Goal: Transaction & Acquisition: Purchase product/service

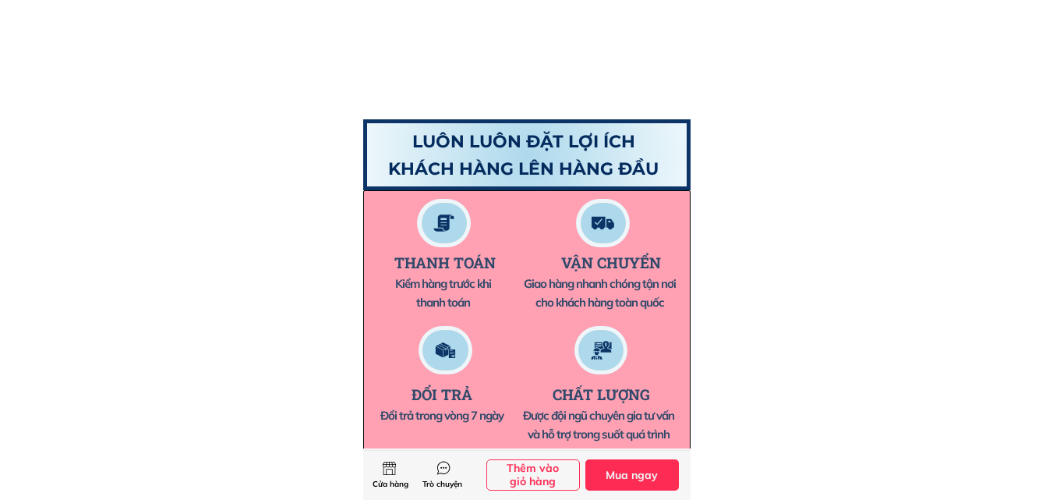
scroll to position [9199, 0]
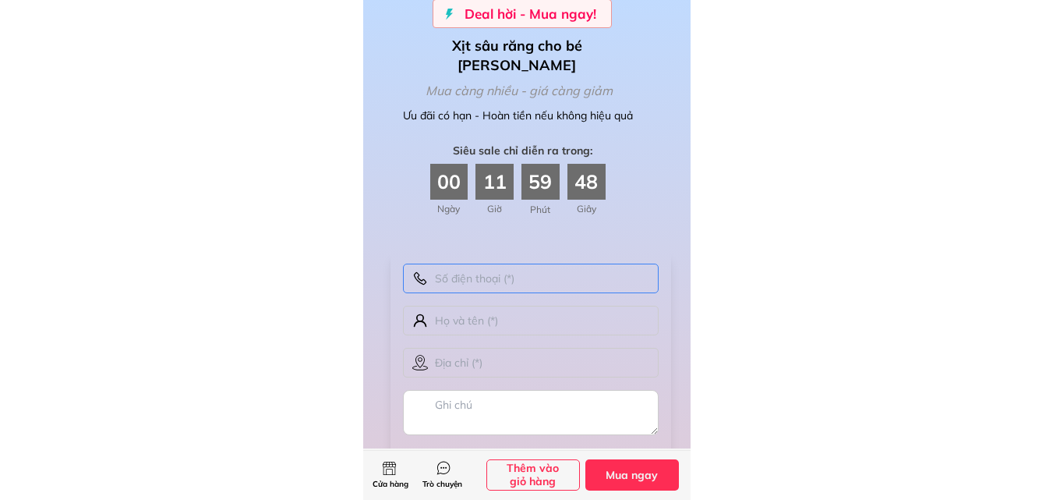
click at [465, 283] on input "text" at bounding box center [531, 279] width 256 height 30
click at [471, 327] on input "text" at bounding box center [531, 321] width 256 height 30
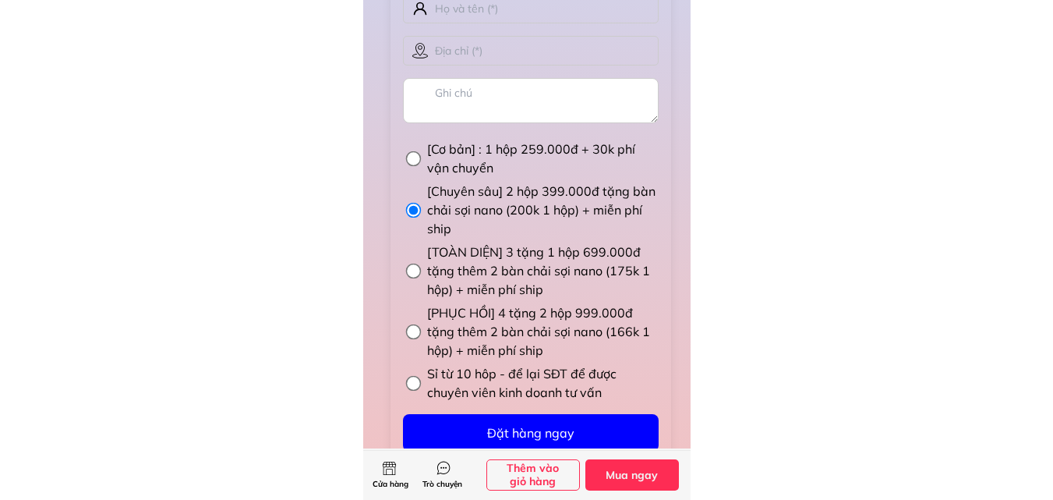
click at [483, 150] on label "[Cơ bản] : 1 hộp 259.000đ + 30k phí vận chuyển" at bounding box center [543, 158] width 232 height 37
click at [430, 151] on input "[Cơ bản] : 1 hộp 259.000đ + 30k phí vận chuyển" at bounding box center [414, 159] width 32 height 16
radio input "true"
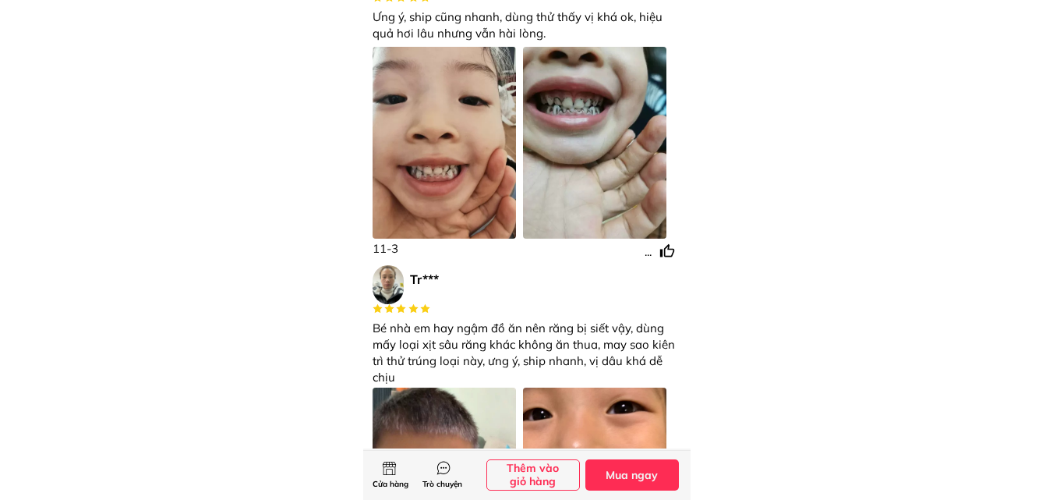
scroll to position [4713, 0]
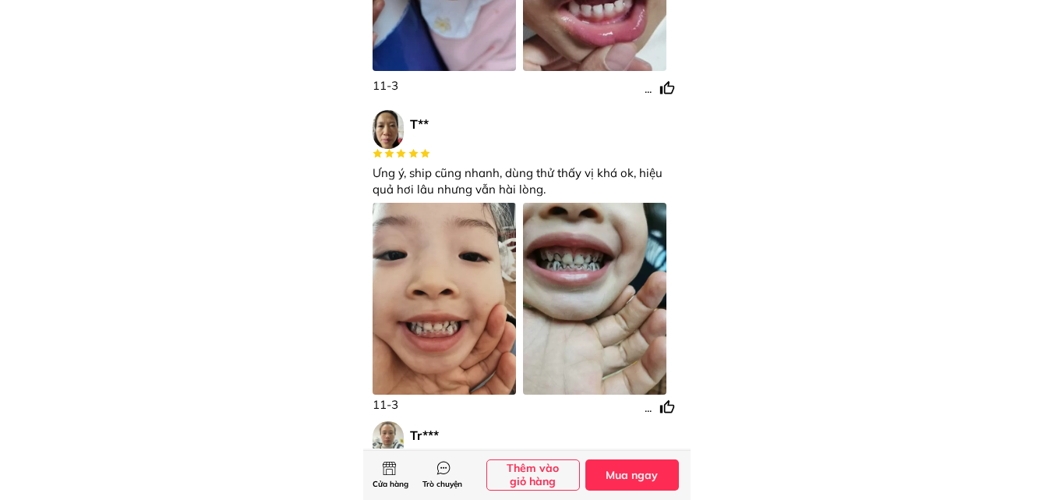
click at [576, 239] on div at bounding box center [594, 299] width 143 height 192
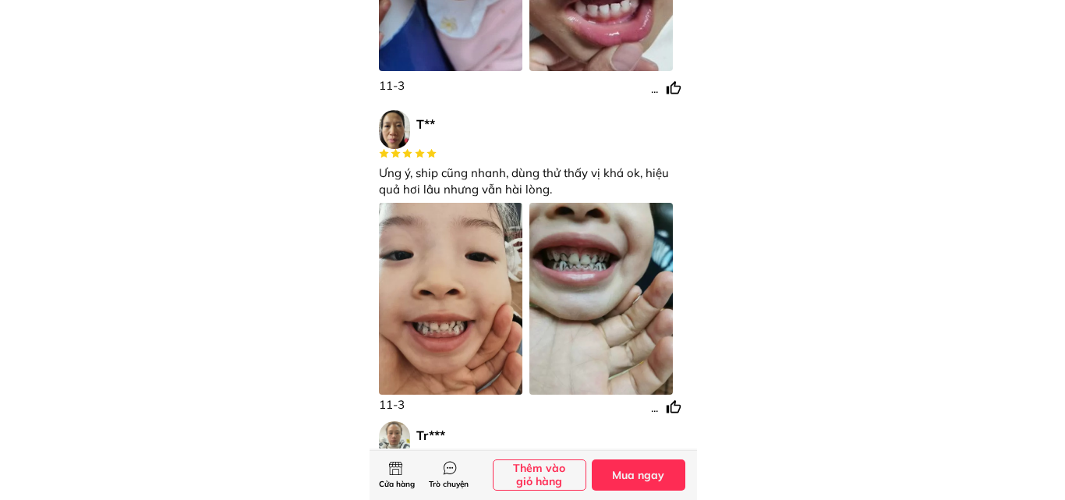
scroll to position [0, 0]
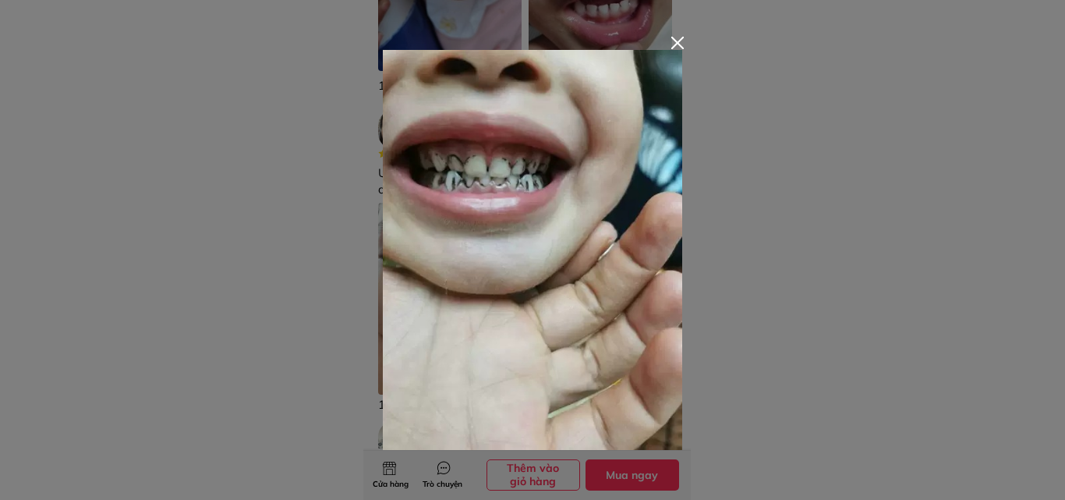
click at [332, 225] on div at bounding box center [532, 250] width 1065 height 500
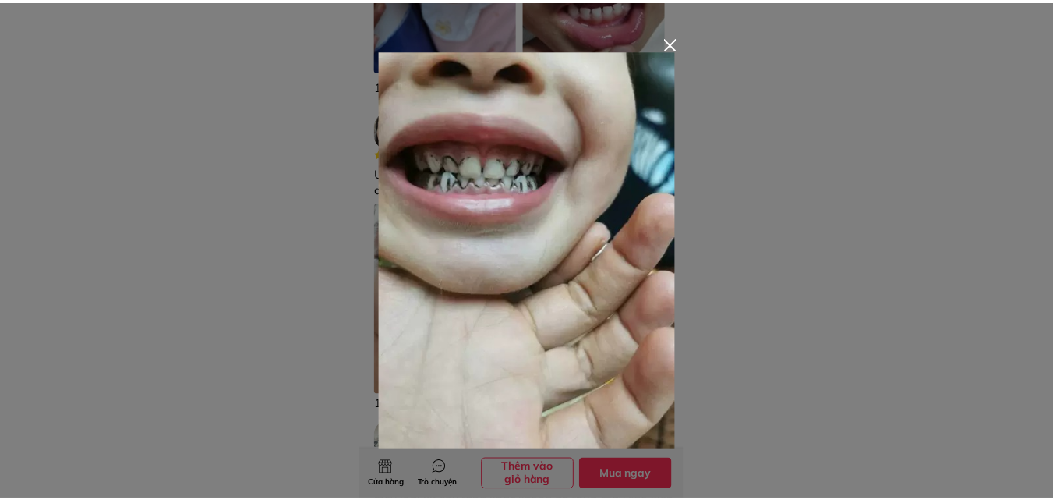
scroll to position [4713, 0]
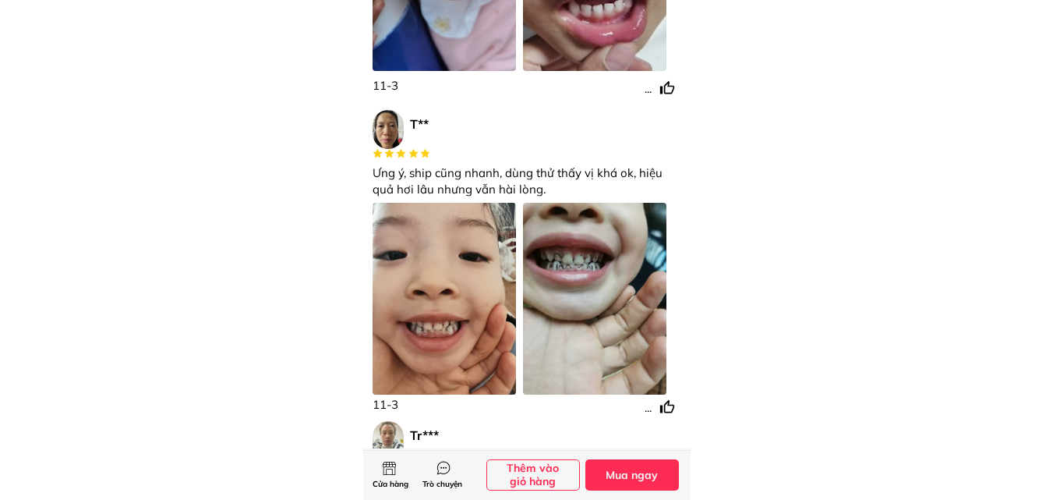
click at [416, 276] on div at bounding box center [444, 299] width 143 height 192
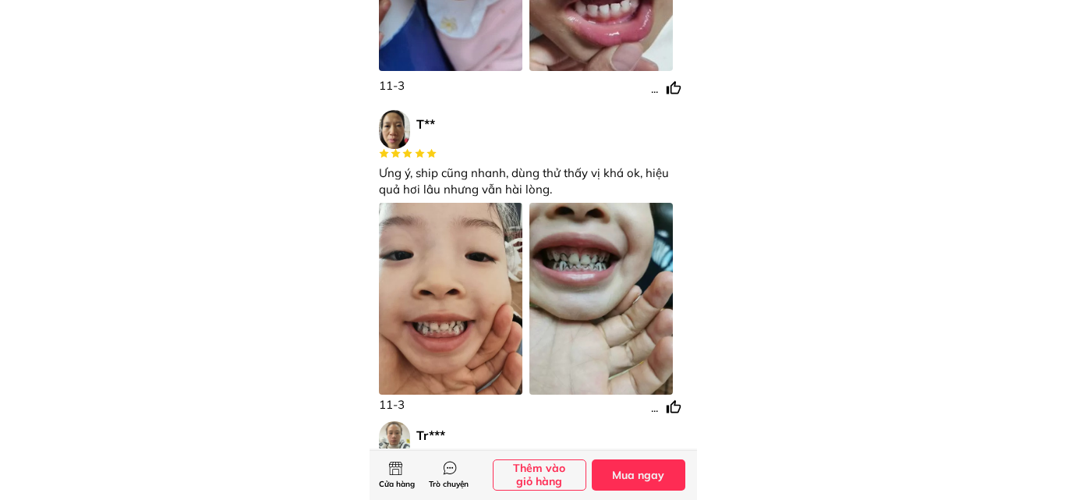
scroll to position [0, 0]
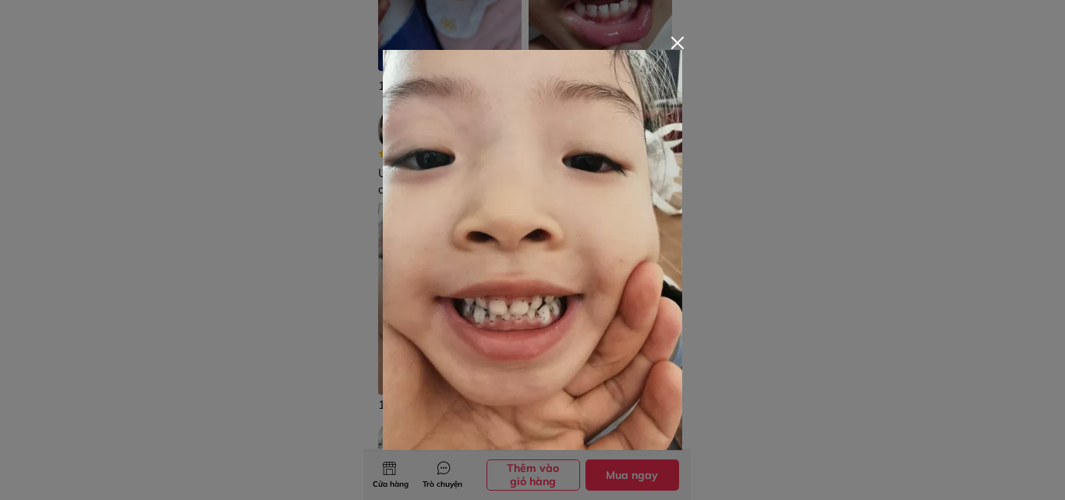
click at [338, 268] on div at bounding box center [532, 250] width 1065 height 500
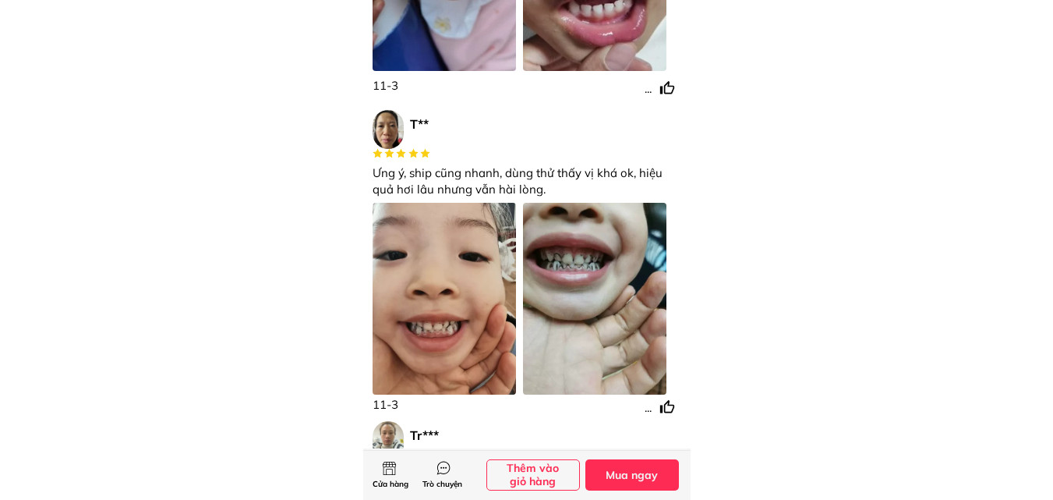
scroll to position [5025, 0]
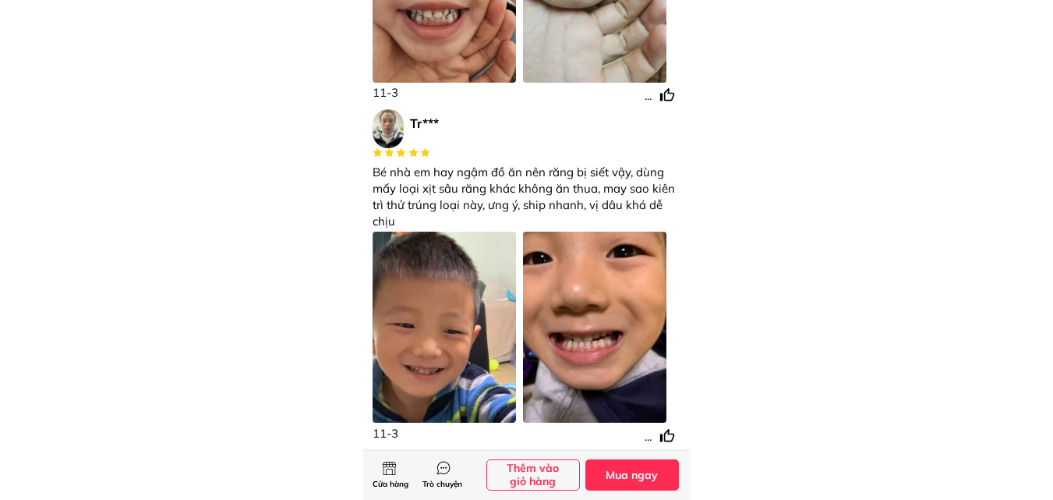
click at [479, 301] on div at bounding box center [444, 328] width 143 height 192
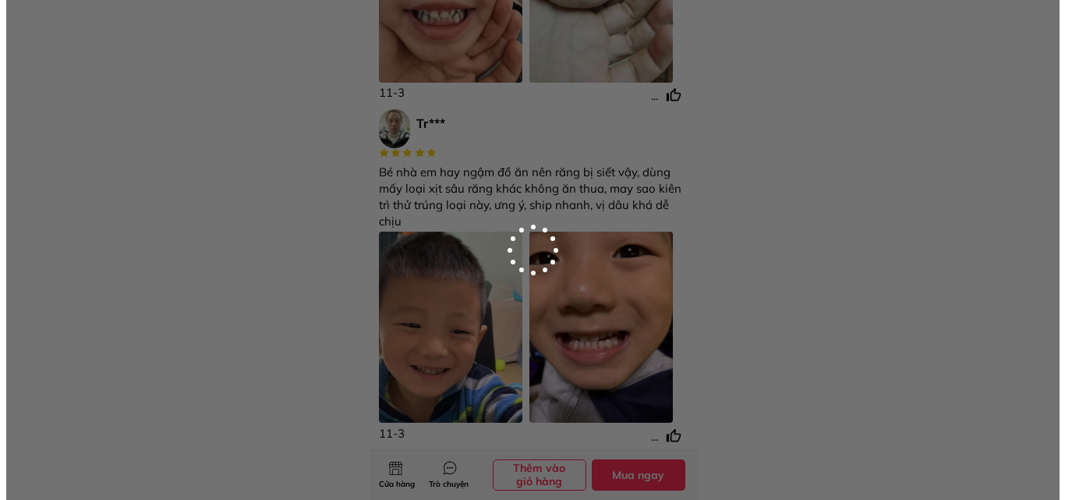
scroll to position [0, 0]
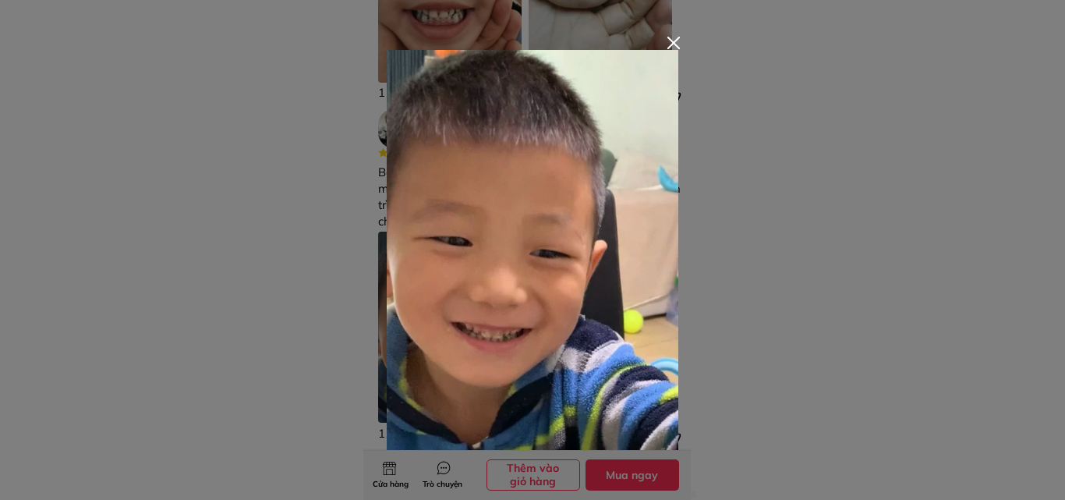
click at [692, 279] on div at bounding box center [532, 250] width 1065 height 500
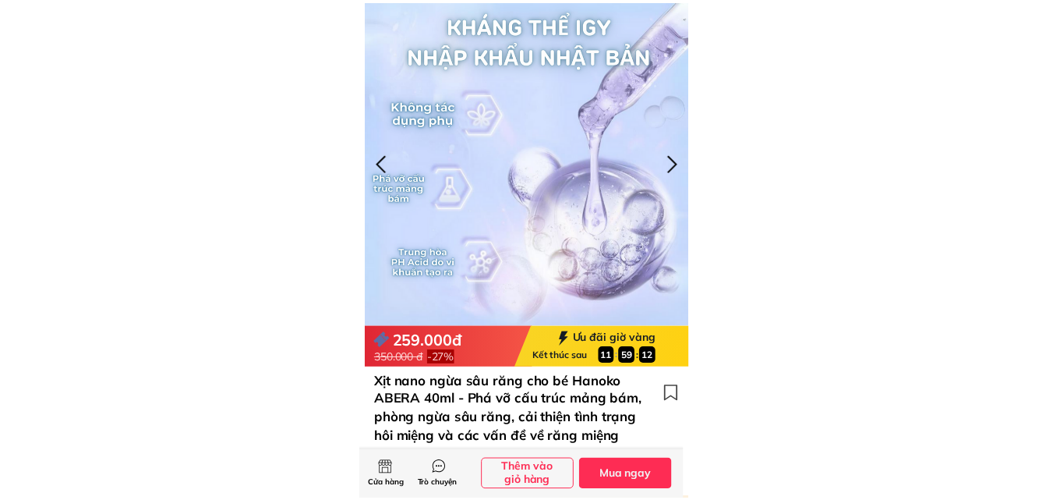
scroll to position [5025, 0]
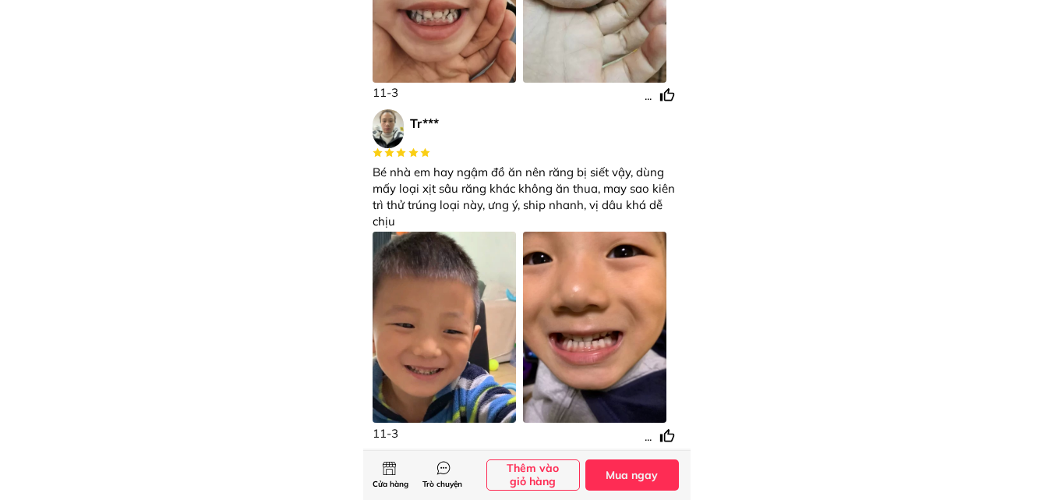
click at [660, 299] on div at bounding box center [594, 328] width 143 height 192
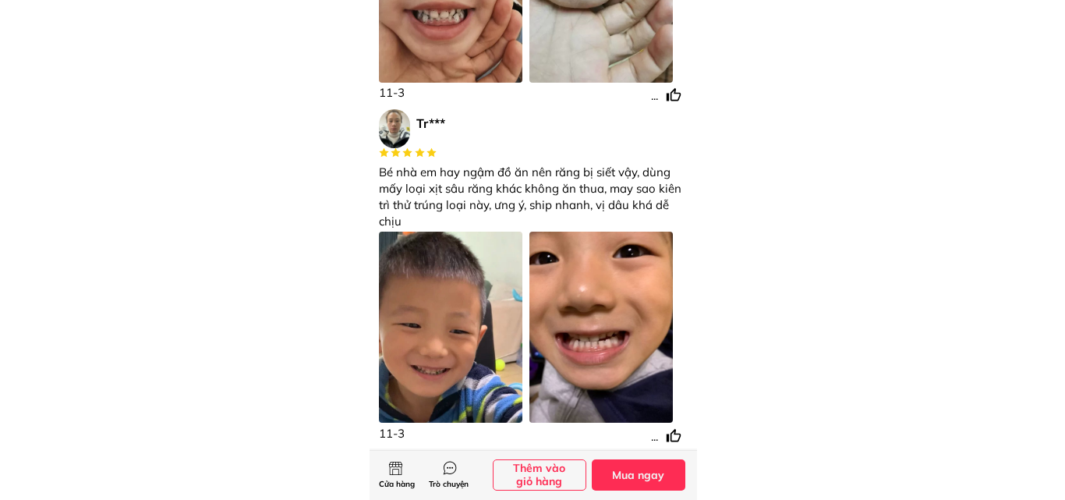
scroll to position [0, 0]
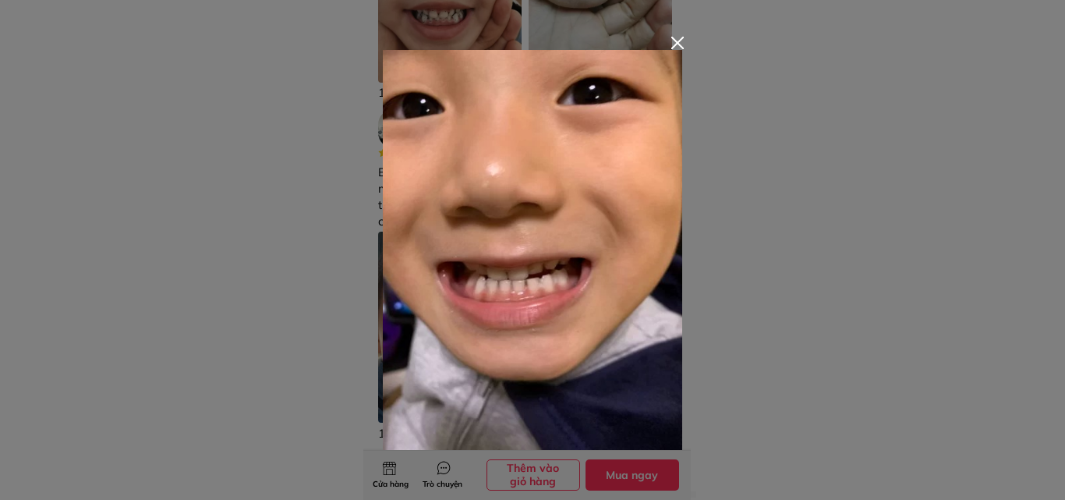
click at [699, 280] on div at bounding box center [532, 250] width 1065 height 500
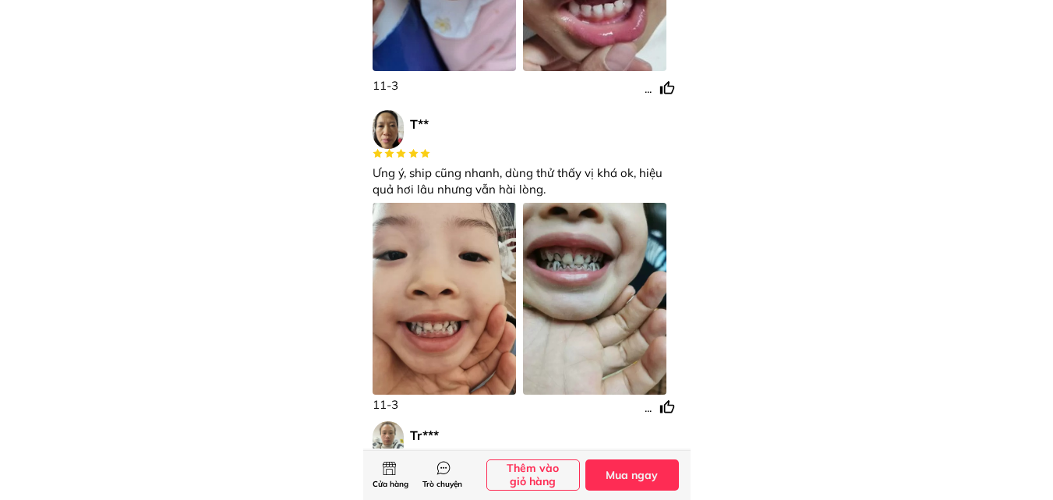
scroll to position [4557, 0]
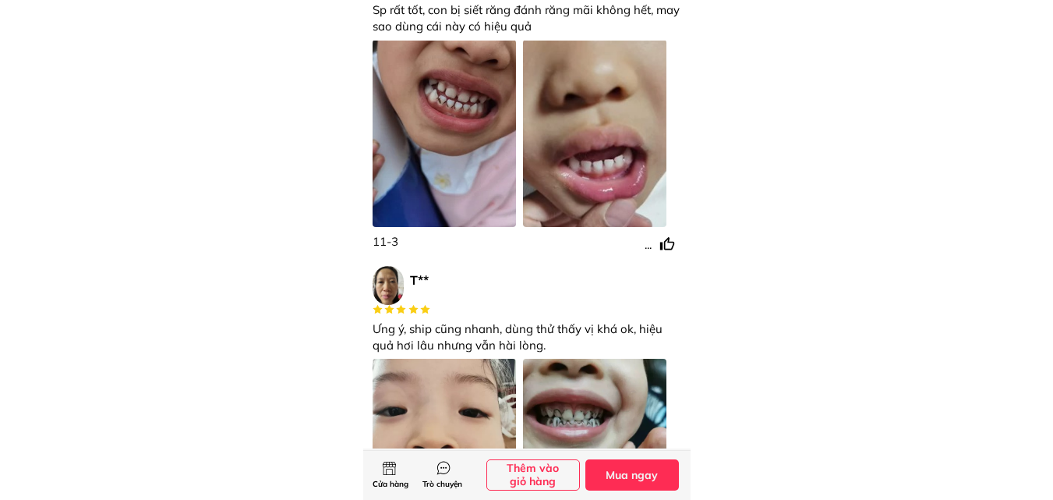
click at [444, 150] on div at bounding box center [444, 133] width 143 height 187
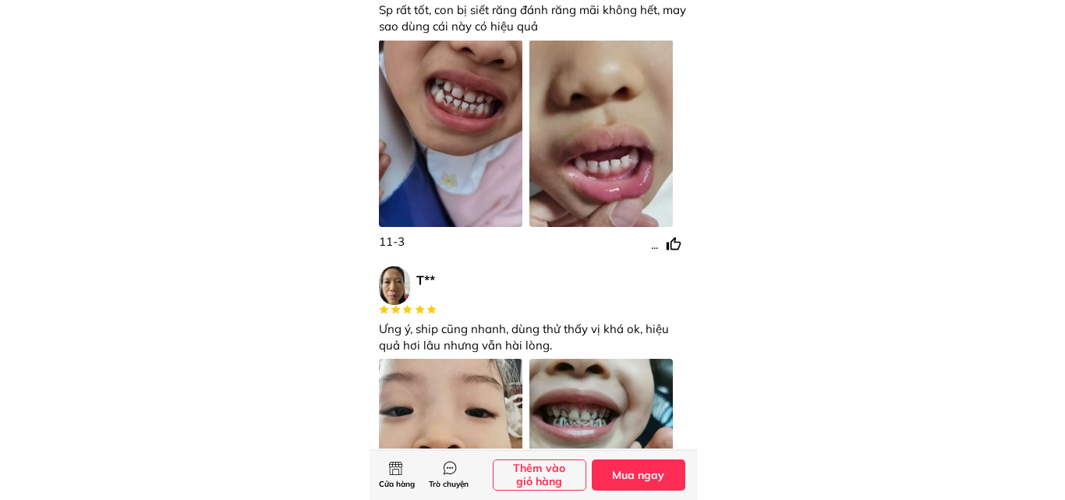
scroll to position [0, 0]
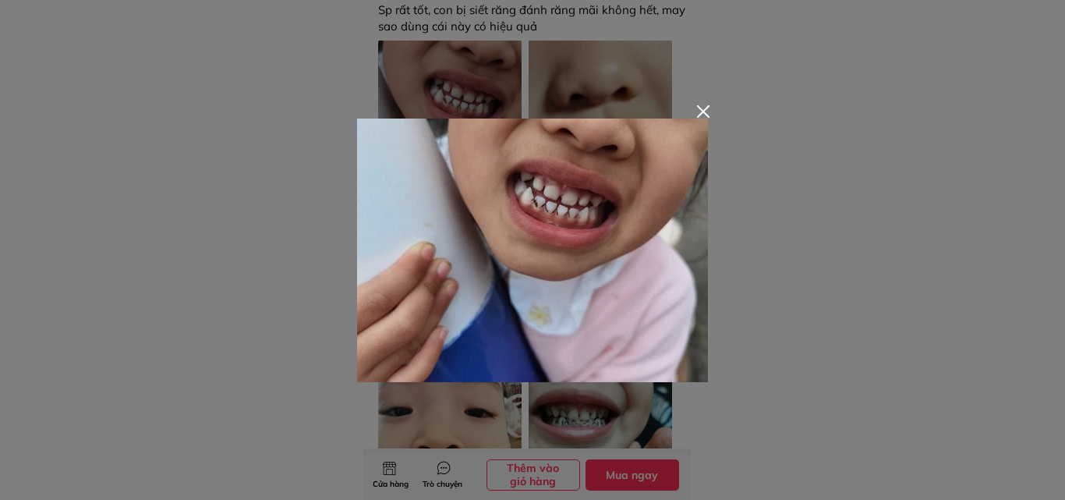
click at [734, 176] on div at bounding box center [532, 250] width 1065 height 500
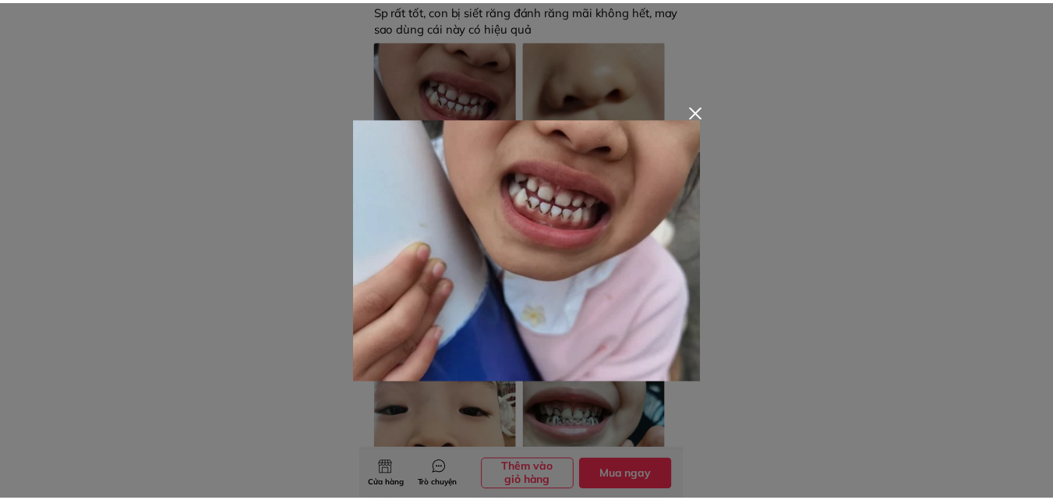
scroll to position [4557, 0]
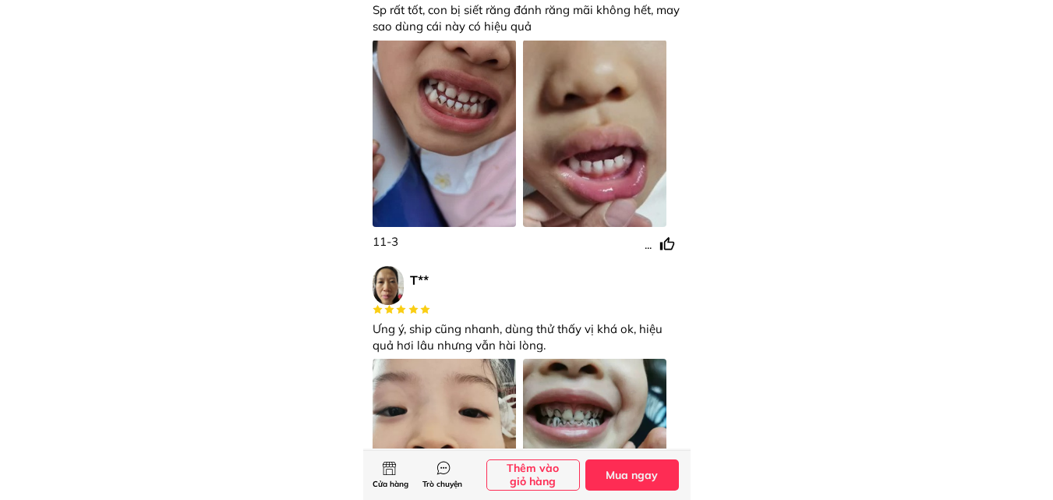
click at [567, 124] on div at bounding box center [594, 133] width 143 height 187
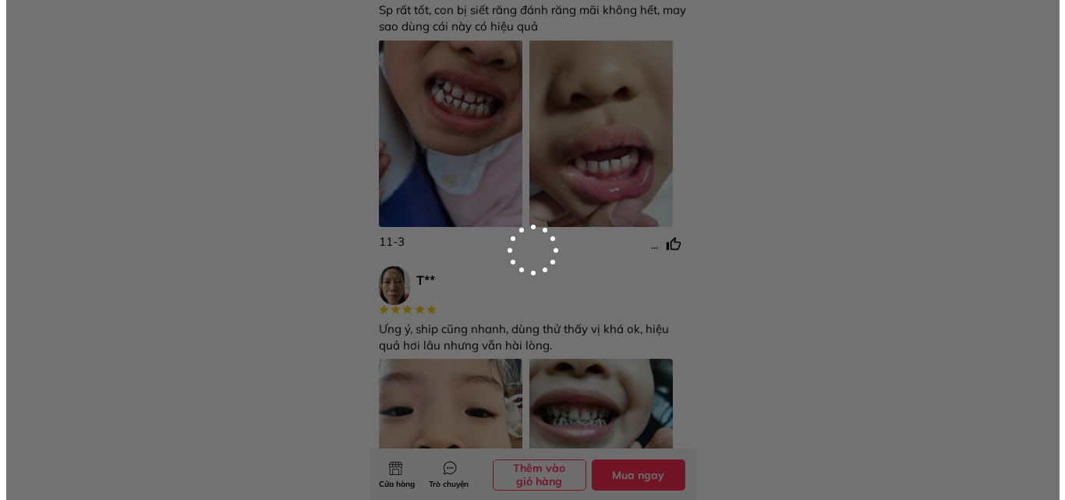
scroll to position [0, 0]
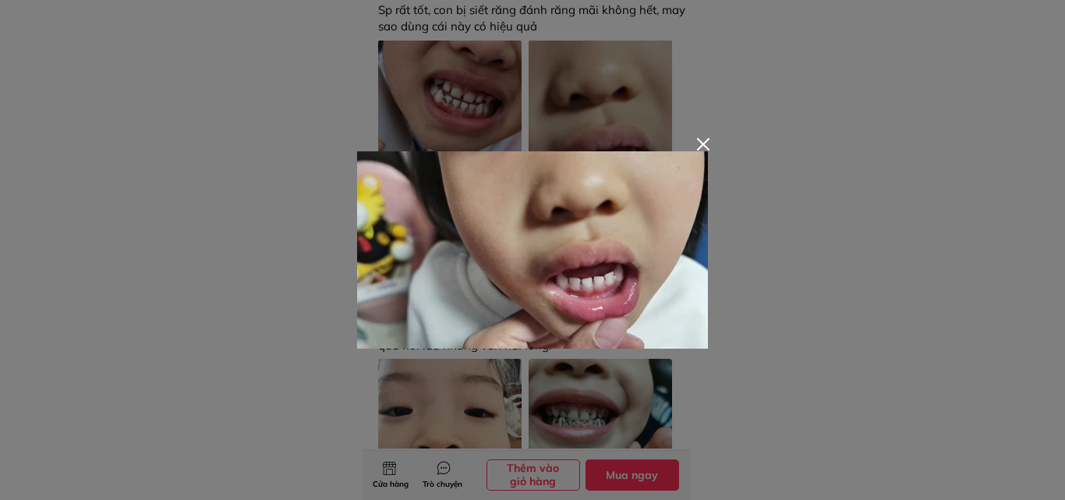
click at [355, 111] on div at bounding box center [532, 250] width 1065 height 500
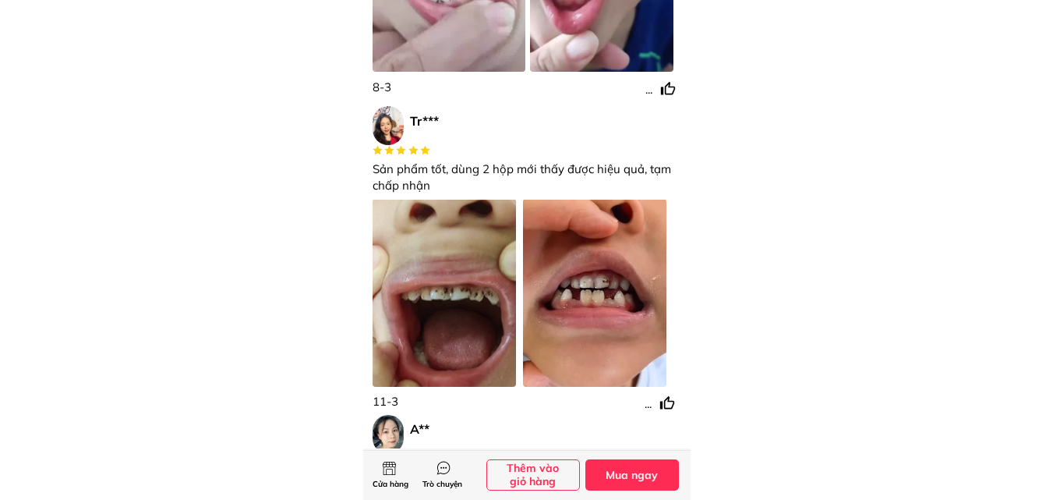
scroll to position [3934, 0]
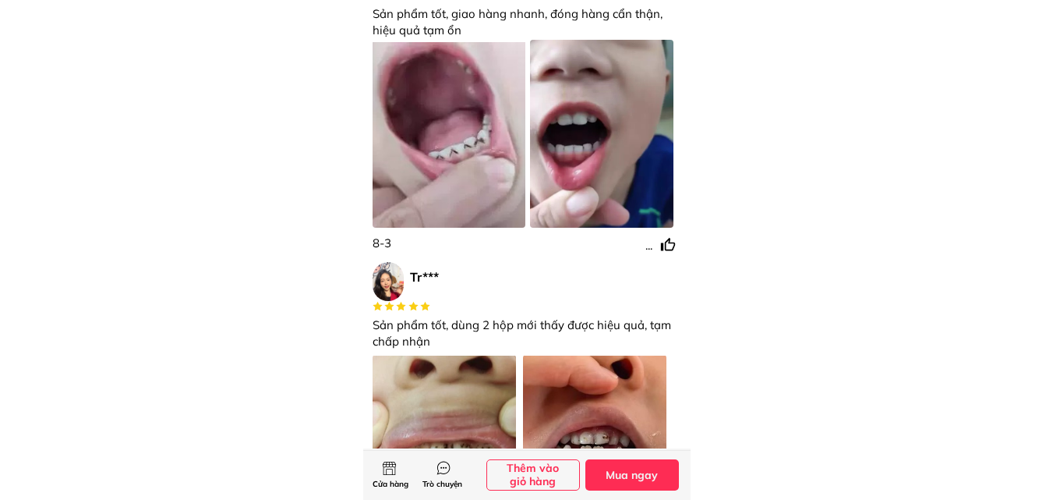
click at [436, 159] on div at bounding box center [449, 133] width 153 height 187
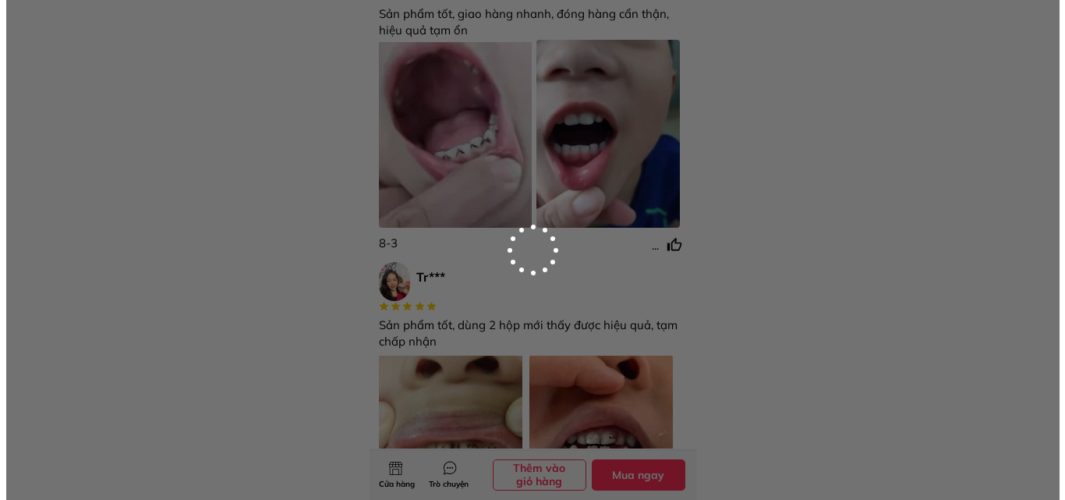
scroll to position [0, 0]
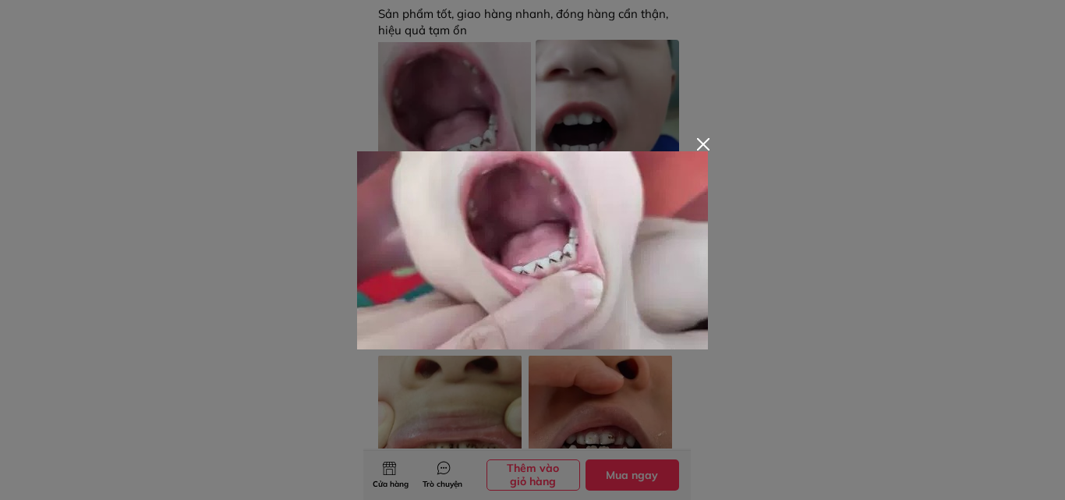
click at [587, 151] on img at bounding box center [532, 250] width 351 height 198
click at [600, 102] on div at bounding box center [532, 250] width 1065 height 500
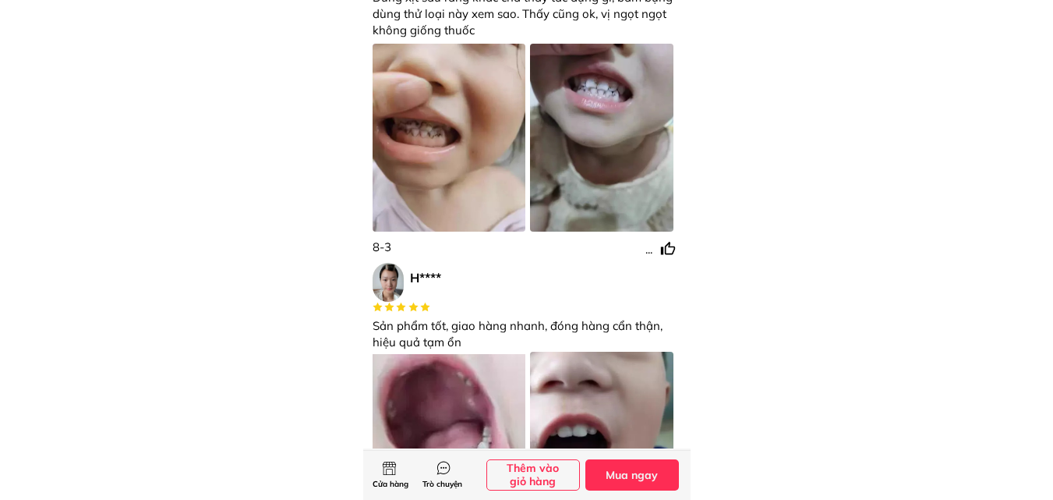
scroll to position [3466, 0]
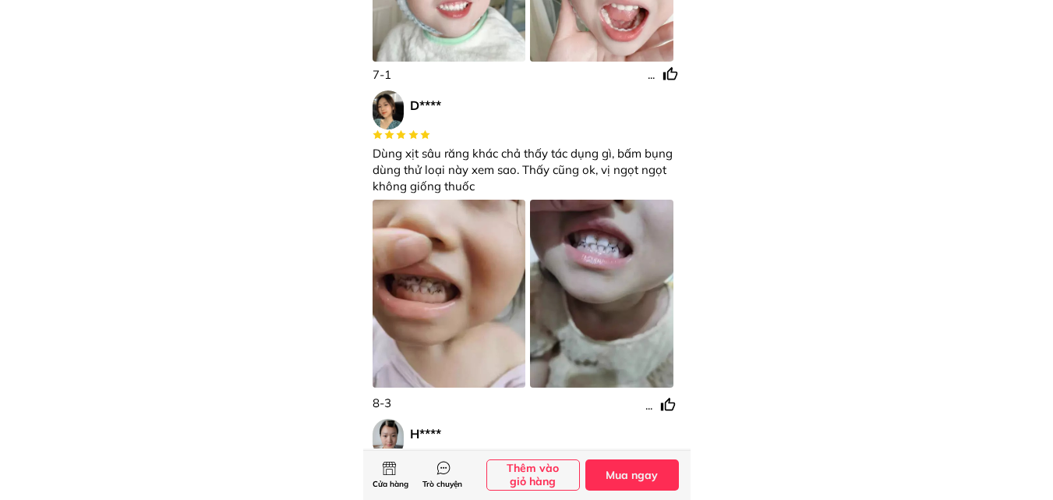
click at [438, 197] on div "D**** Dùng xịt sâu răng khác chả thấy tác dụng gì, bấm bụng dùng thử loại này x…" at bounding box center [527, 251] width 309 height 323
click at [471, 264] on div at bounding box center [449, 293] width 153 height 187
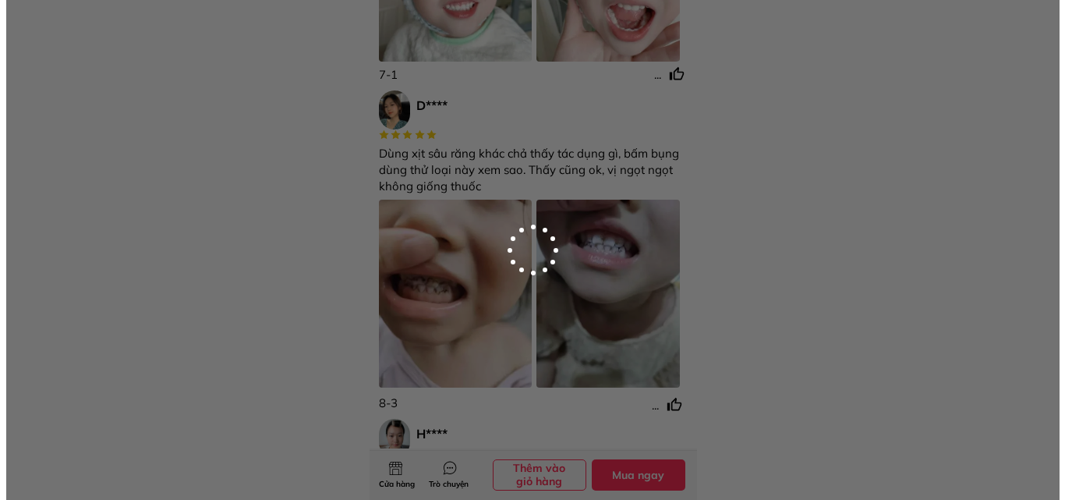
scroll to position [0, 0]
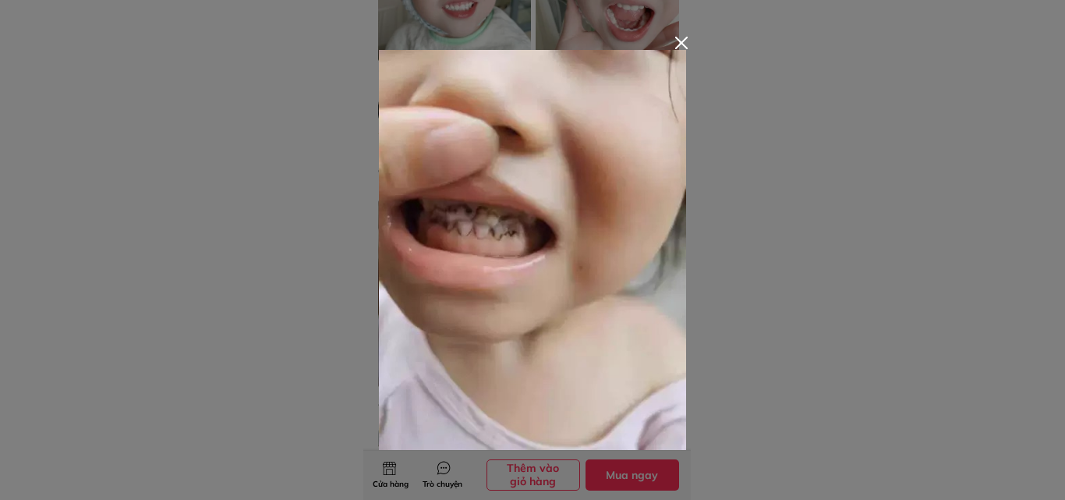
click at [724, 197] on div at bounding box center [532, 250] width 1065 height 500
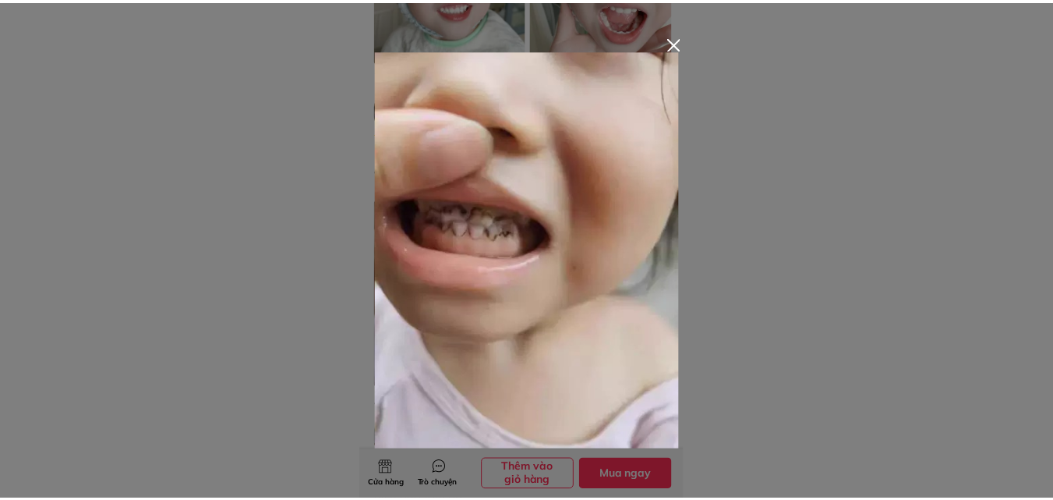
scroll to position [3466, 0]
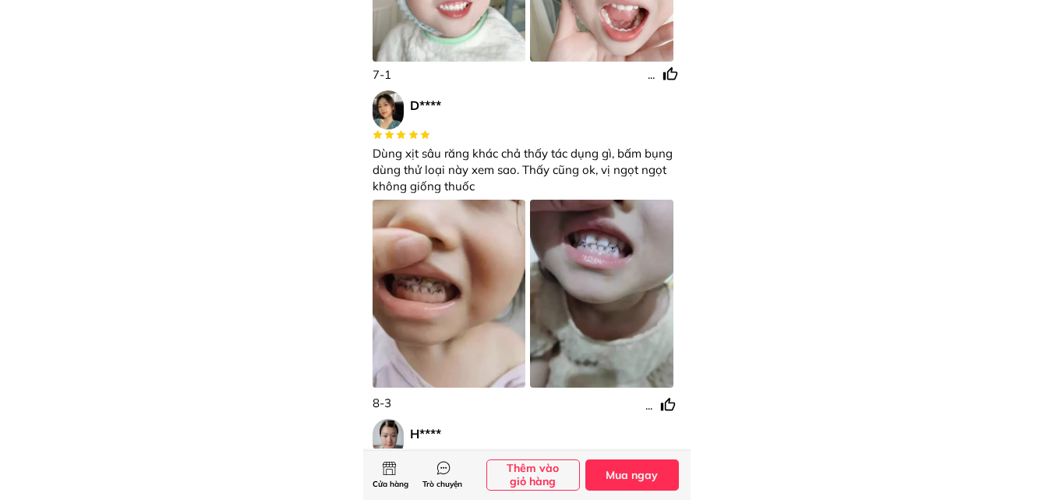
click at [601, 233] on div at bounding box center [601, 293] width 143 height 187
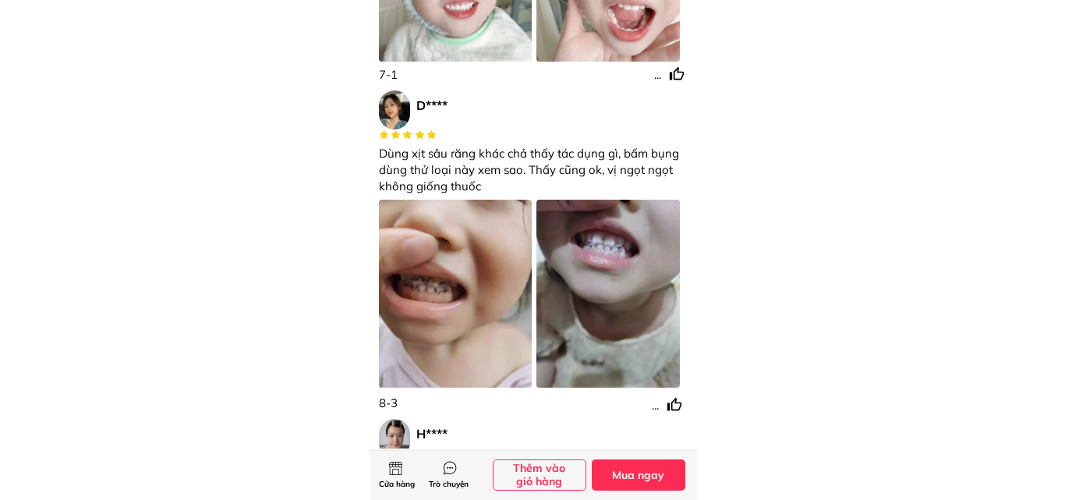
scroll to position [0, 0]
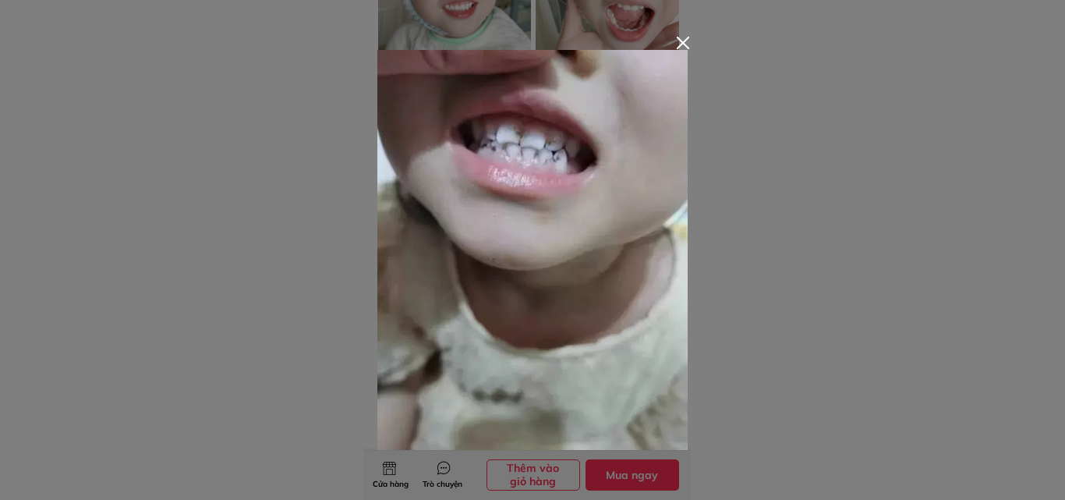
click at [697, 232] on div at bounding box center [532, 250] width 1065 height 500
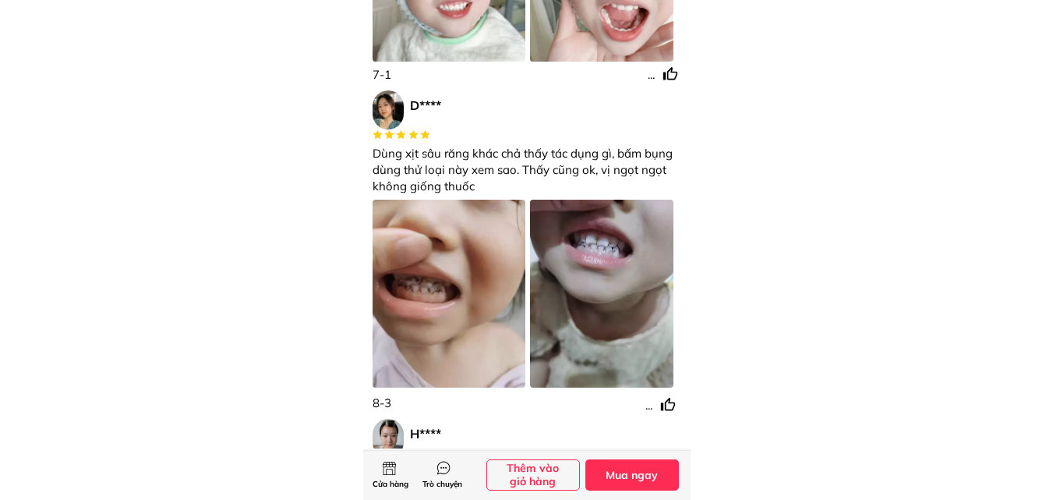
scroll to position [3154, 0]
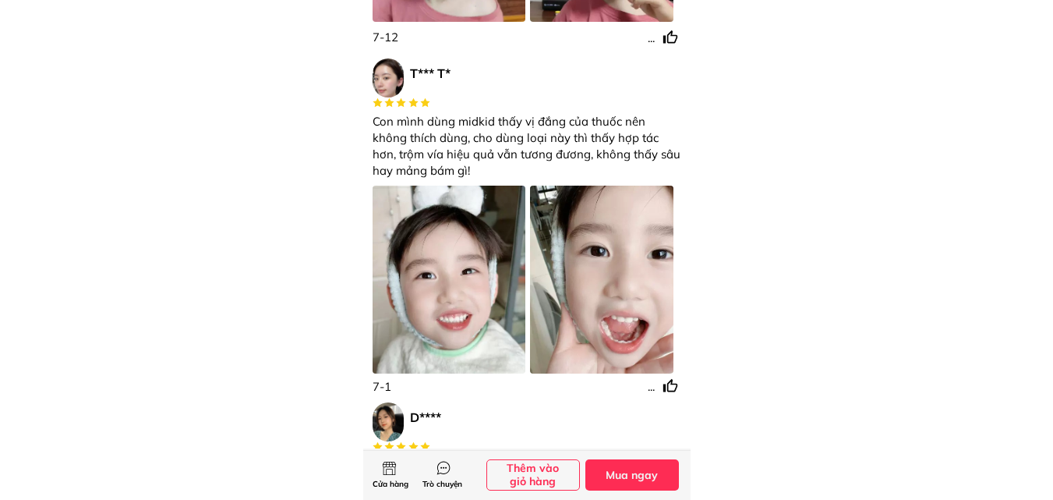
click at [478, 283] on div at bounding box center [449, 279] width 153 height 187
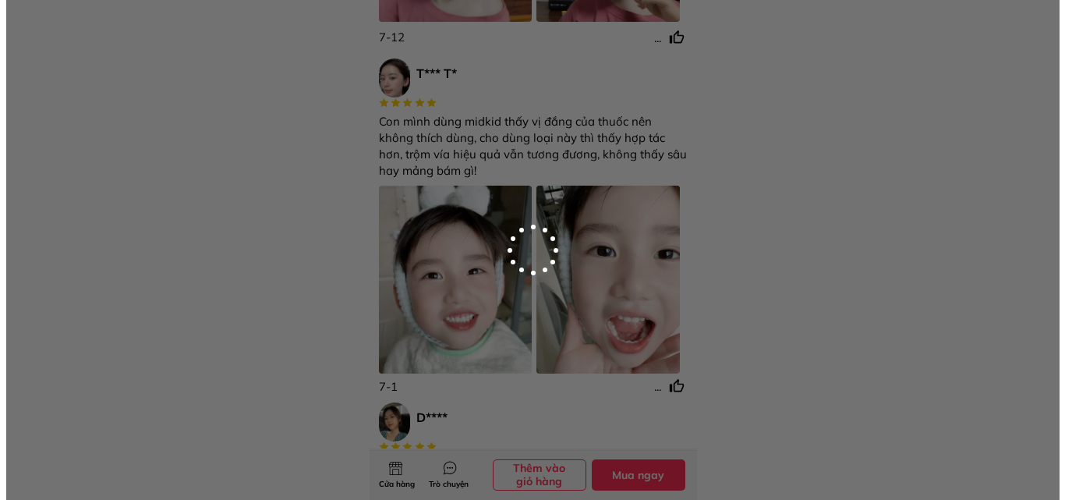
scroll to position [0, 0]
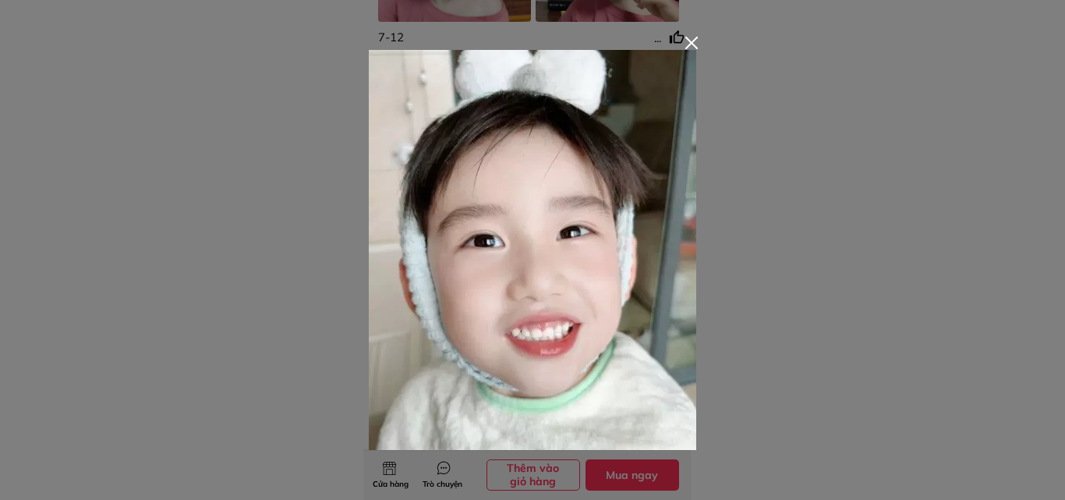
click at [735, 214] on div at bounding box center [532, 250] width 1065 height 500
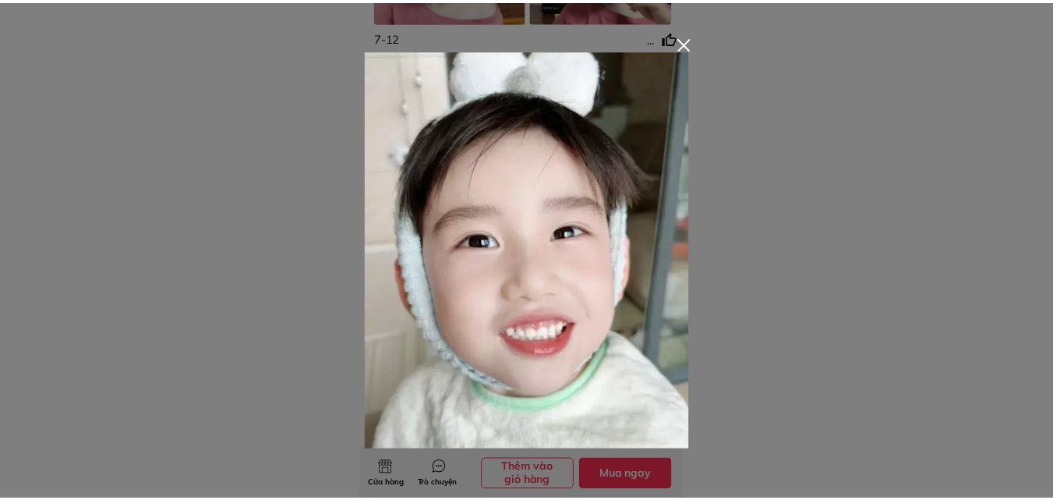
scroll to position [3154, 0]
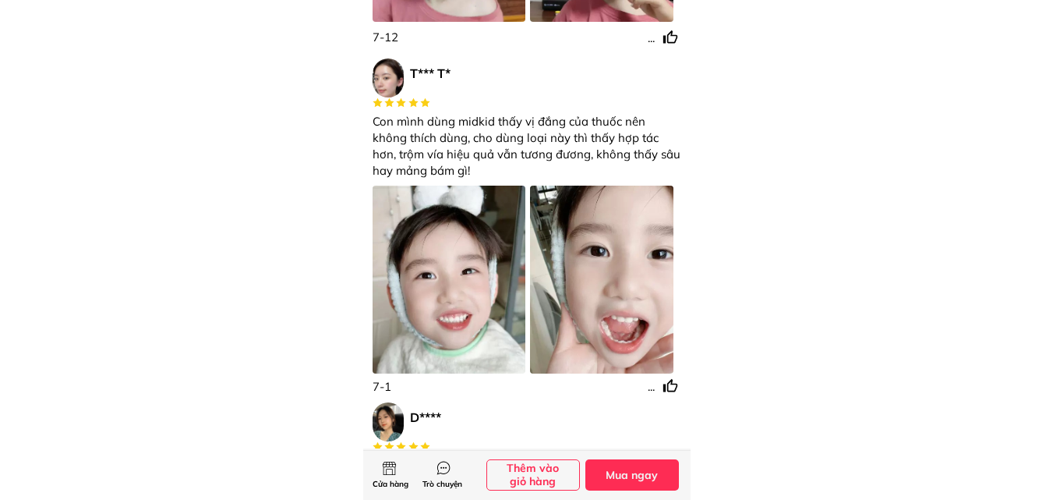
click at [631, 215] on div at bounding box center [601, 279] width 143 height 187
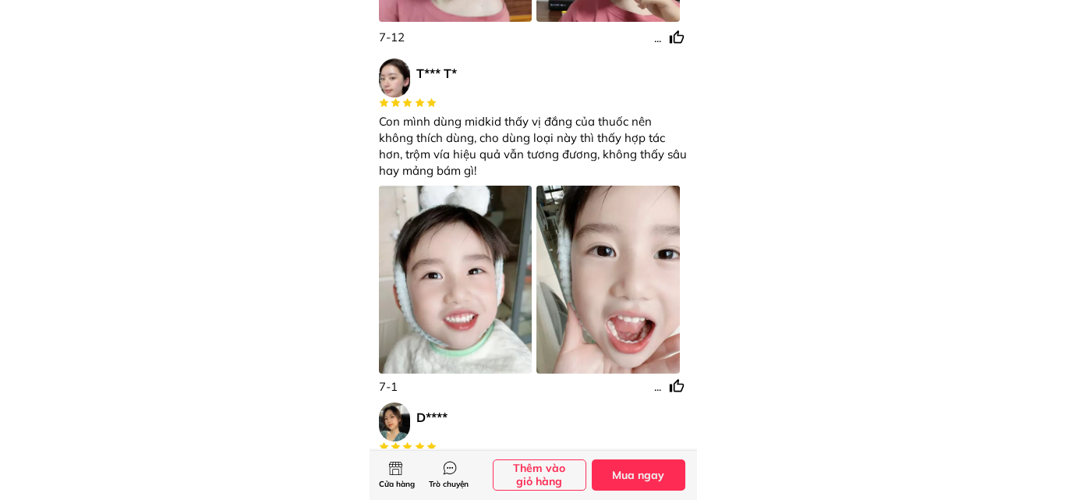
scroll to position [0, 0]
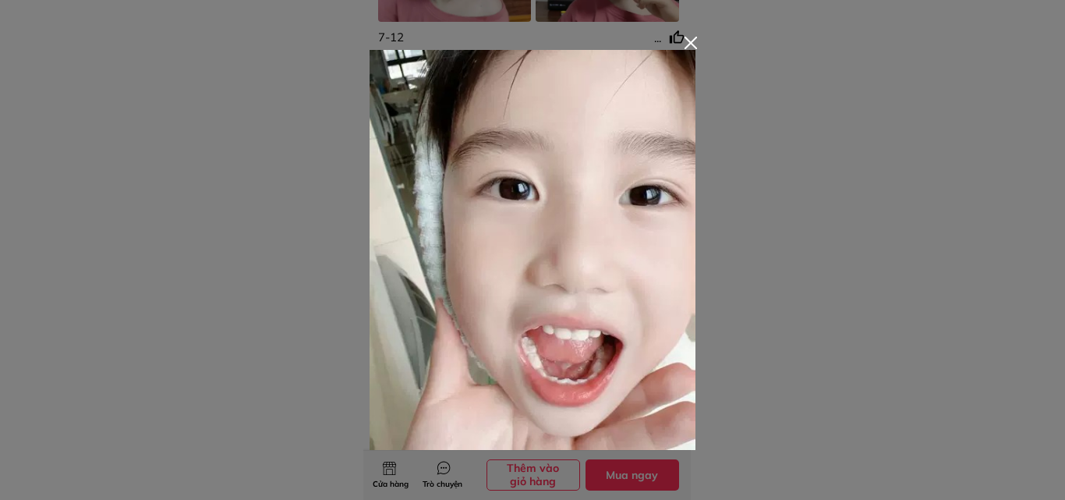
click at [705, 215] on div at bounding box center [532, 250] width 1065 height 500
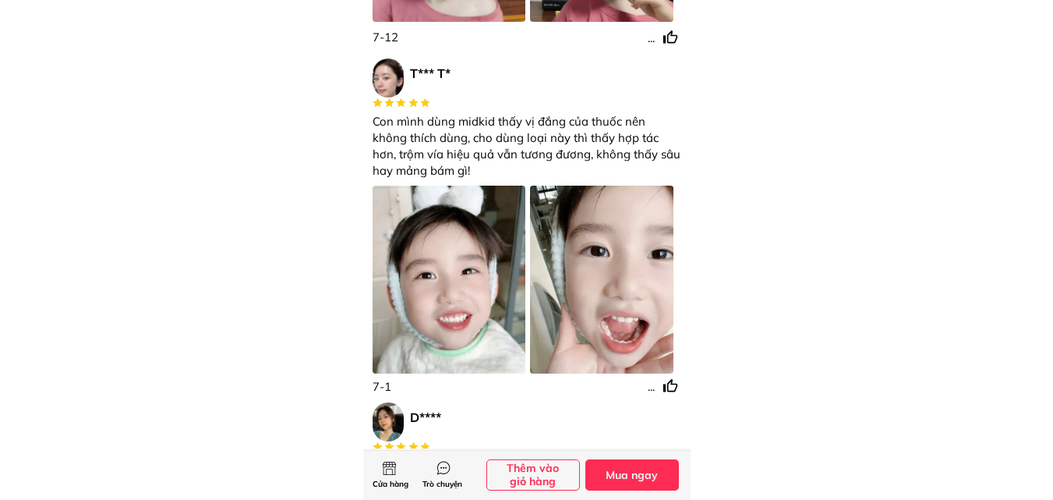
scroll to position [2842, 0]
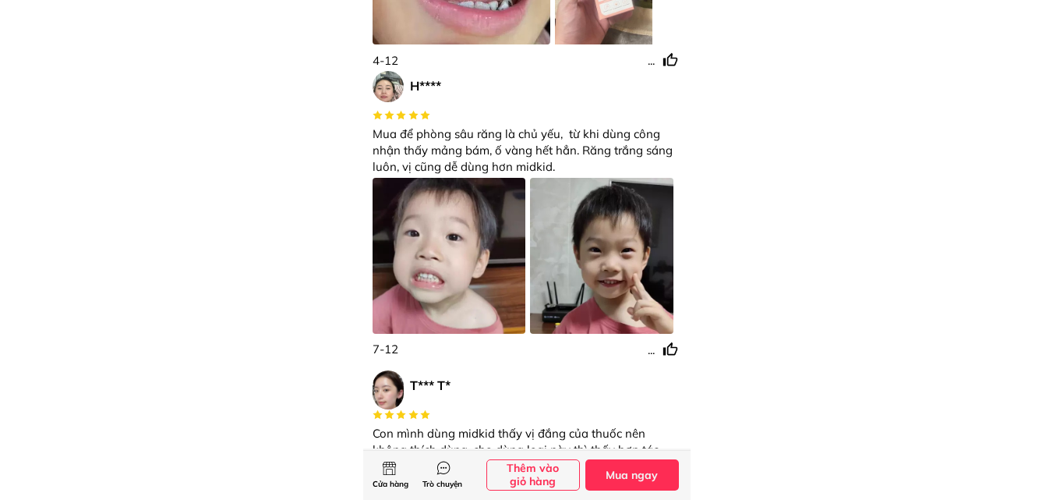
click at [492, 228] on div at bounding box center [449, 256] width 153 height 156
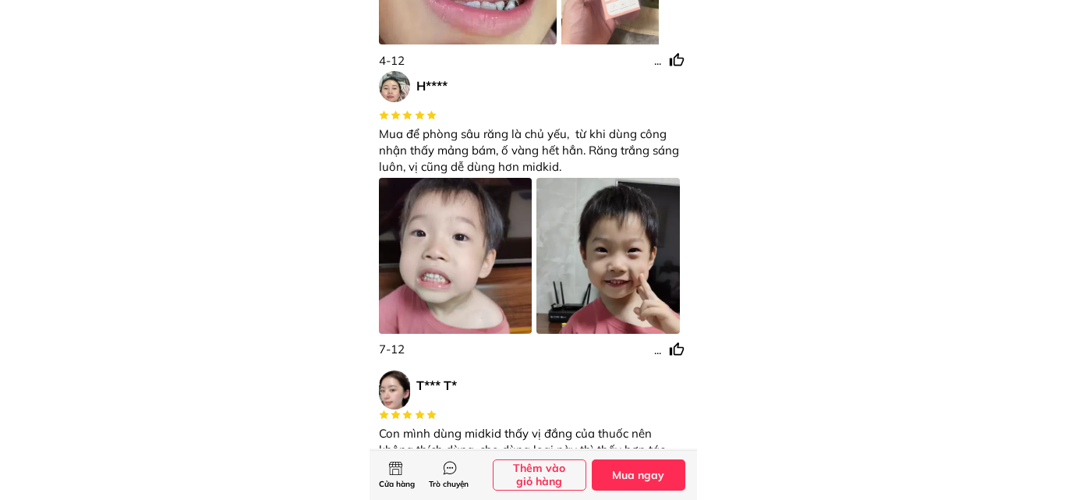
scroll to position [0, 0]
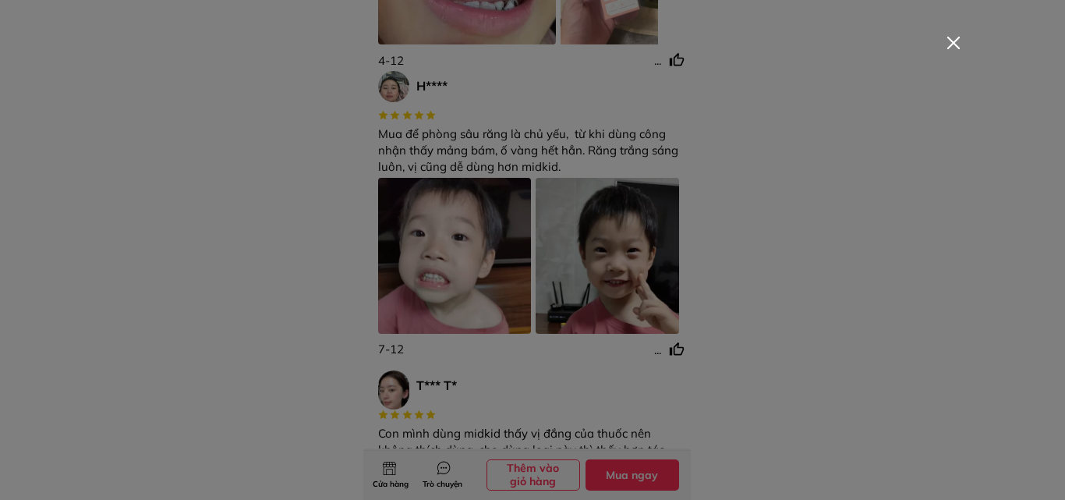
click at [532, 250] on img at bounding box center [532, 250] width 0 height 0
click at [642, 242] on img at bounding box center [533, 250] width 852 height 400
click at [950, 45] on div at bounding box center [953, 43] width 12 height 12
